Goal: Task Accomplishment & Management: Use online tool/utility

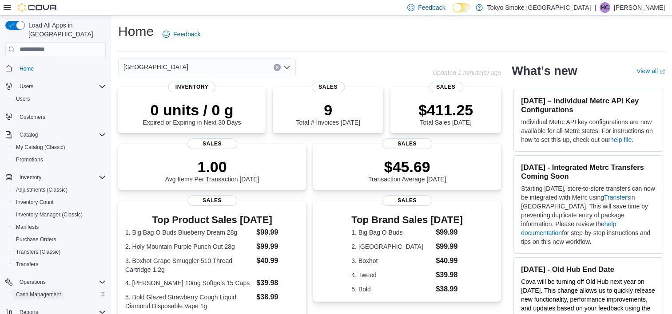
click at [40, 291] on span "Cash Management" at bounding box center [38, 294] width 45 height 7
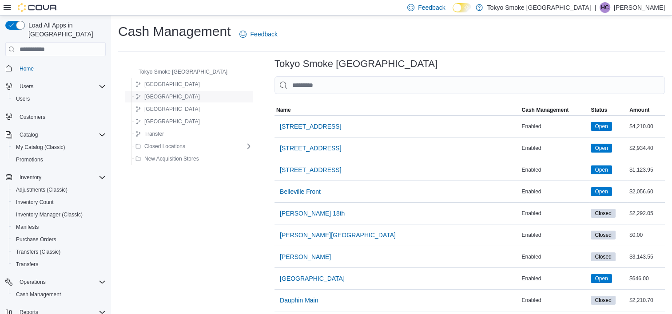
click at [160, 98] on span "[GEOGRAPHIC_DATA]" at bounding box center [171, 96] width 55 height 7
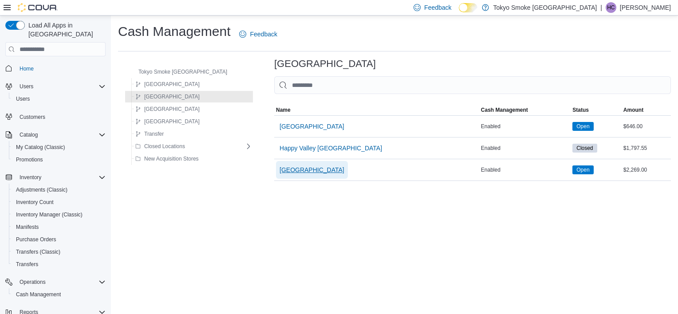
click at [280, 170] on span "[GEOGRAPHIC_DATA]" at bounding box center [312, 170] width 65 height 9
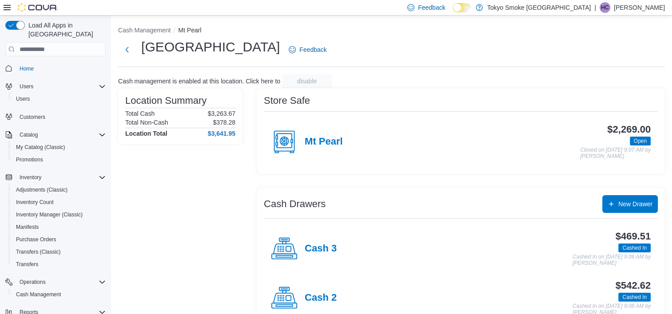
scroll to position [72, 0]
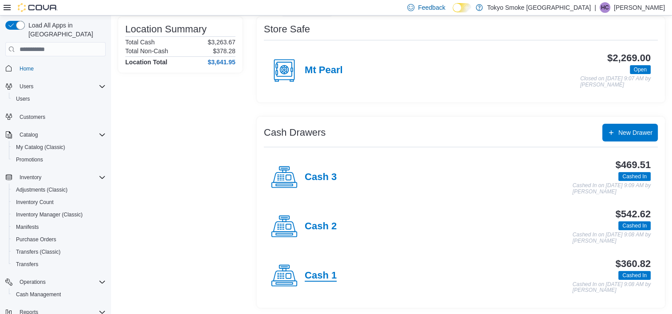
click at [326, 277] on h4 "Cash 1" at bounding box center [321, 276] width 32 height 12
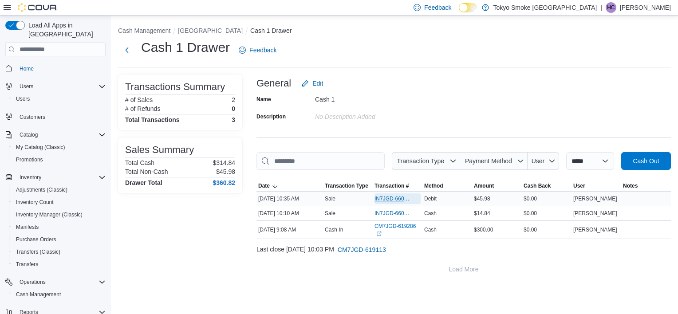
click at [385, 200] on span "IN7JGD-6600884" at bounding box center [393, 198] width 37 height 7
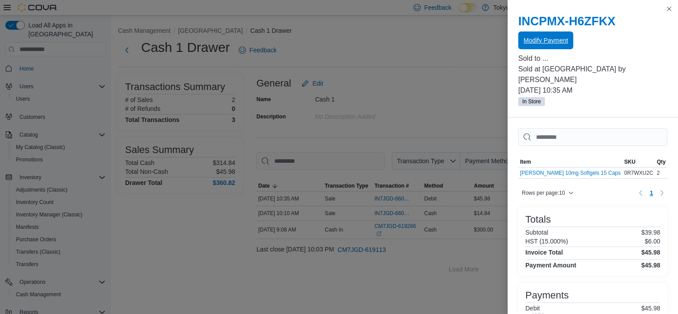
click at [540, 42] on span "Modify Payment" at bounding box center [546, 40] width 44 height 9
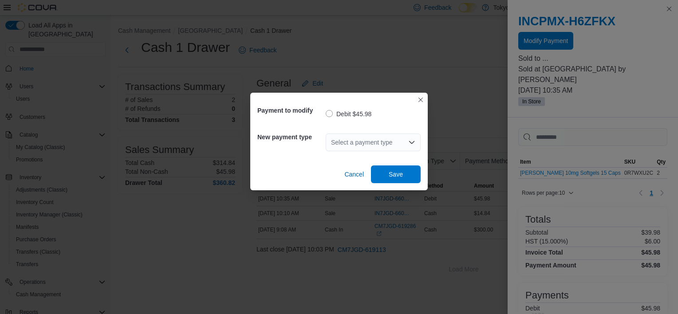
click at [360, 141] on div "Select a payment type" at bounding box center [373, 143] width 95 height 18
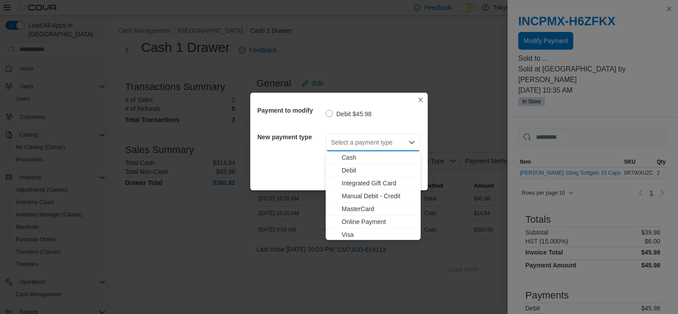
click at [353, 237] on span "Visa" at bounding box center [379, 234] width 74 height 9
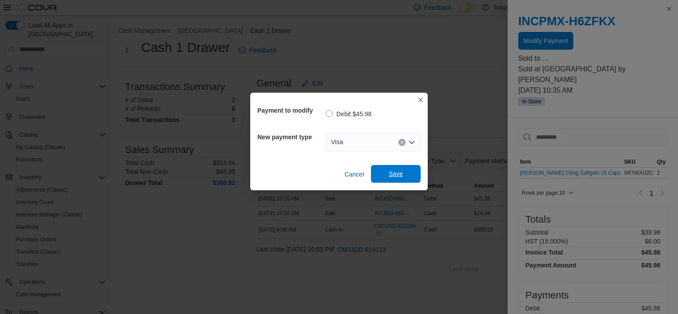
click at [400, 173] on span "Save" at bounding box center [396, 174] width 14 height 9
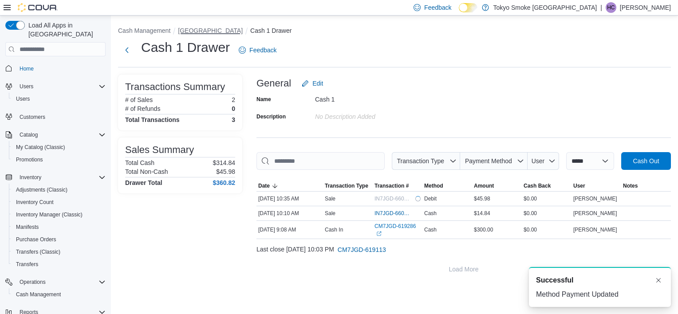
click at [236, 29] on button "[GEOGRAPHIC_DATA]" at bounding box center [210, 30] width 65 height 7
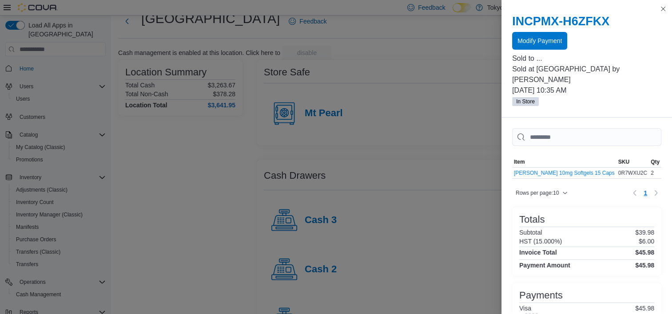
scroll to position [44, 0]
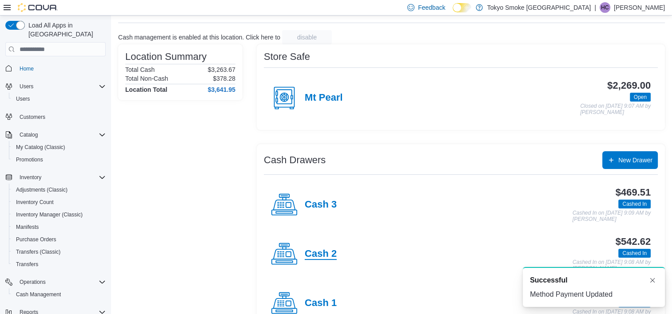
click at [319, 253] on h4 "Cash 2" at bounding box center [321, 255] width 32 height 12
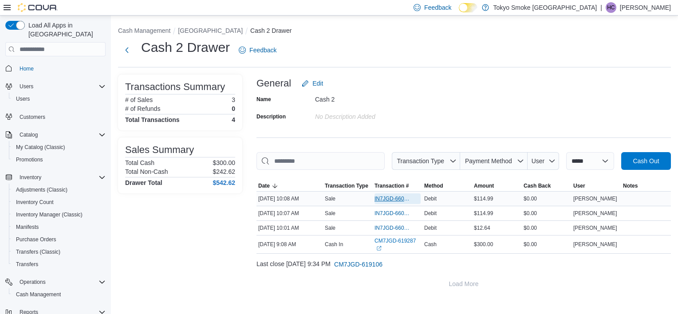
click at [393, 199] on span "IN7JGD-6600860" at bounding box center [393, 198] width 37 height 7
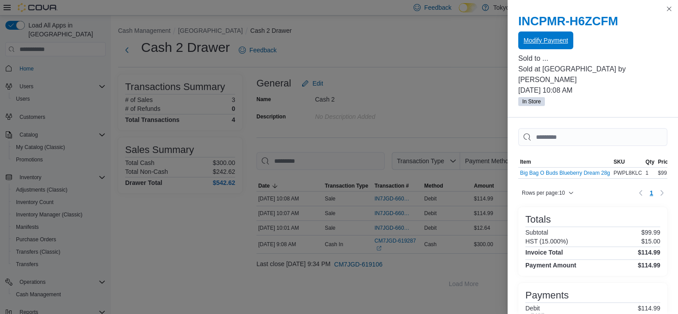
click at [549, 39] on span "Modify Payment" at bounding box center [546, 40] width 44 height 9
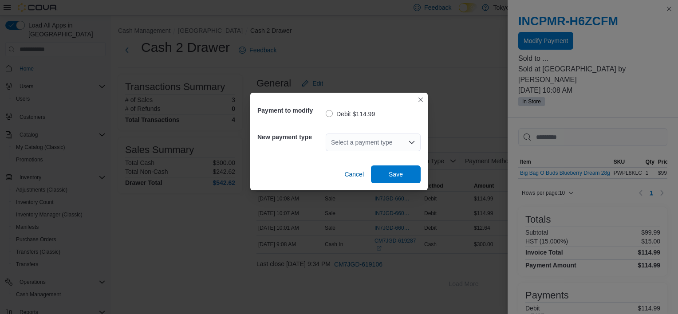
click at [380, 142] on div "Select a payment type" at bounding box center [373, 143] width 95 height 18
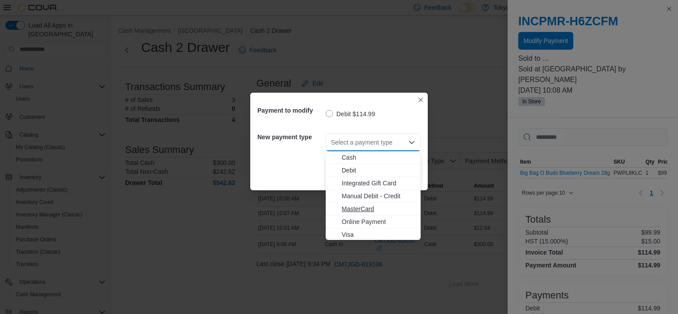
click at [355, 211] on span "MasterCard" at bounding box center [379, 209] width 74 height 9
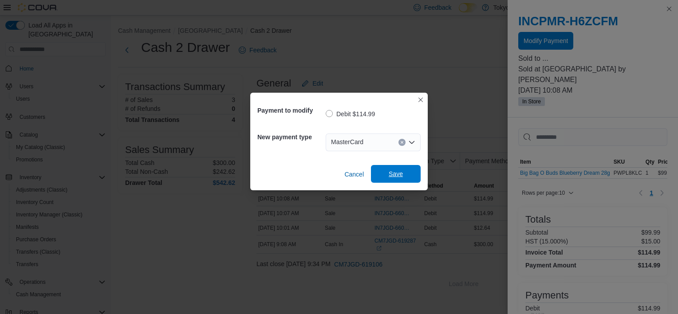
click at [408, 166] on span "Save" at bounding box center [395, 174] width 39 height 18
